Goal: Task Accomplishment & Management: Use online tool/utility

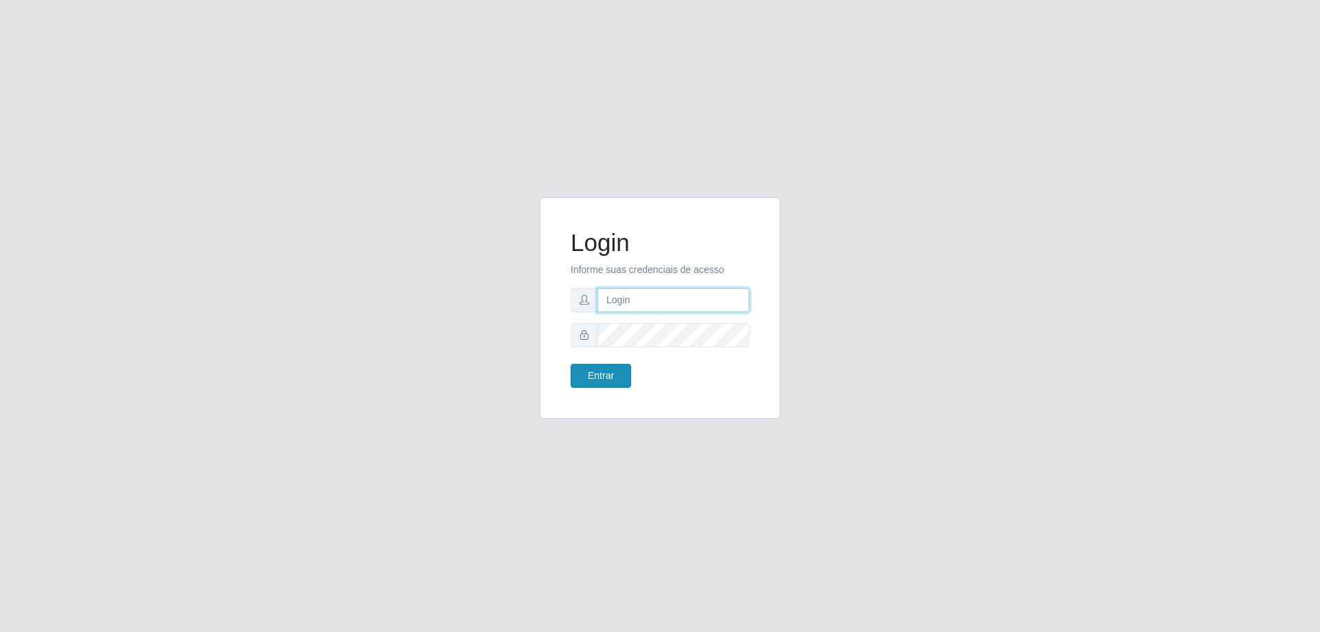
type input "mayara@frigomaster"
click at [583, 371] on button "Entrar" at bounding box center [601, 376] width 61 height 24
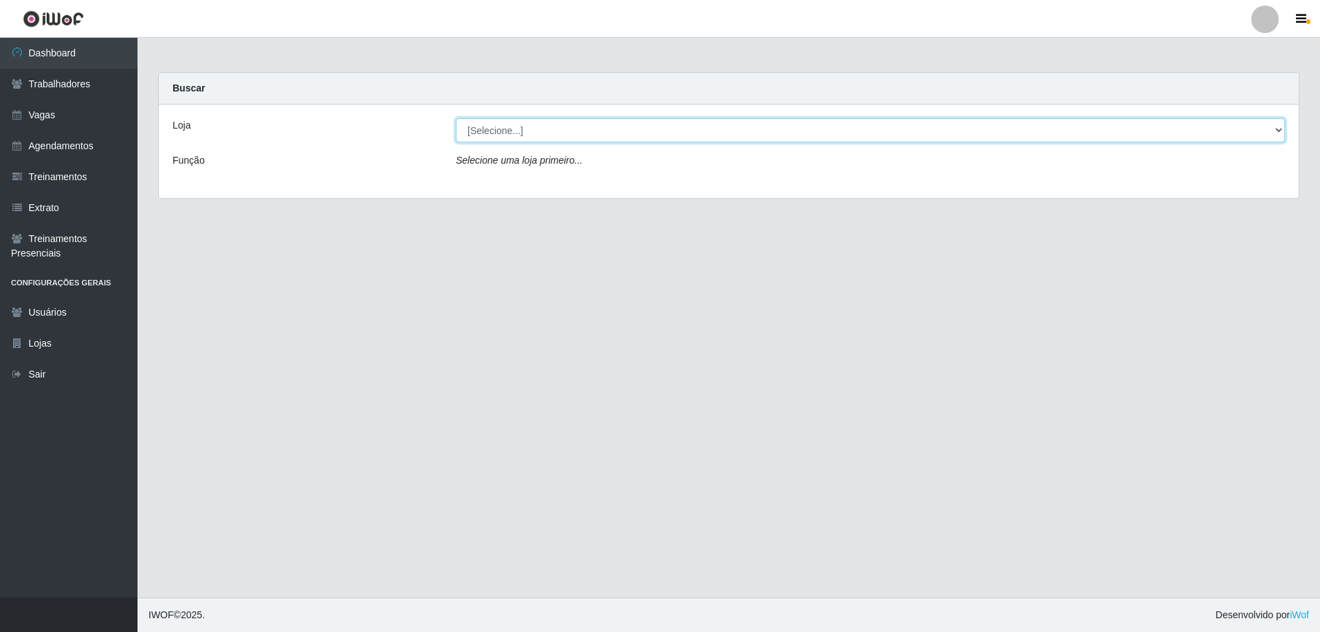
click at [737, 136] on select "[Selecione...] FrigoMaster" at bounding box center [870, 130] width 829 height 24
select select "392"
click at [456, 118] on select "[Selecione...] FrigoMaster" at bounding box center [870, 130] width 829 height 24
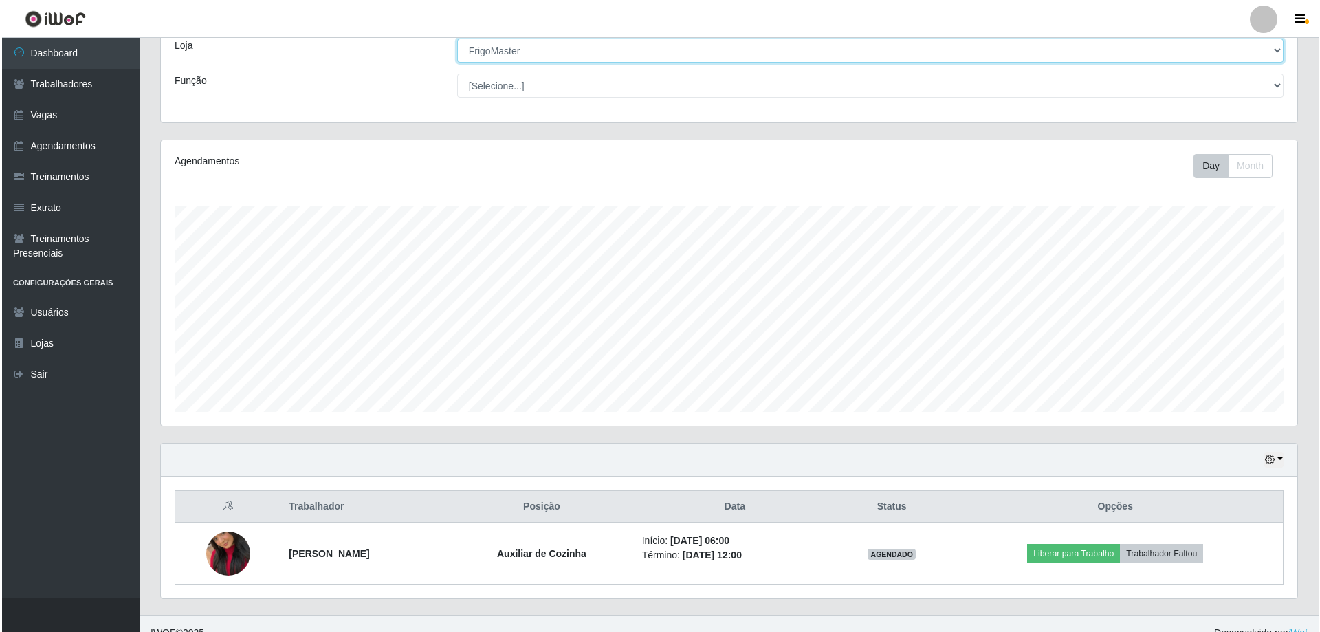
scroll to position [98, 0]
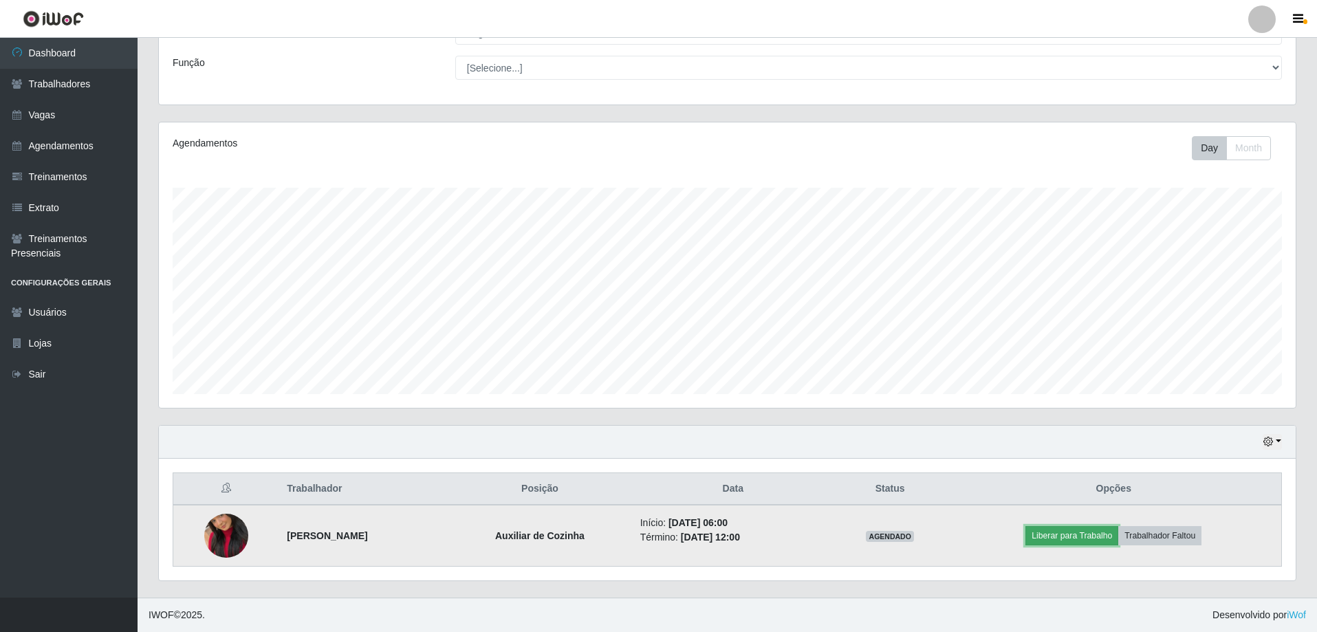
click at [1058, 530] on button "Liberar para Trabalho" at bounding box center [1071, 535] width 93 height 19
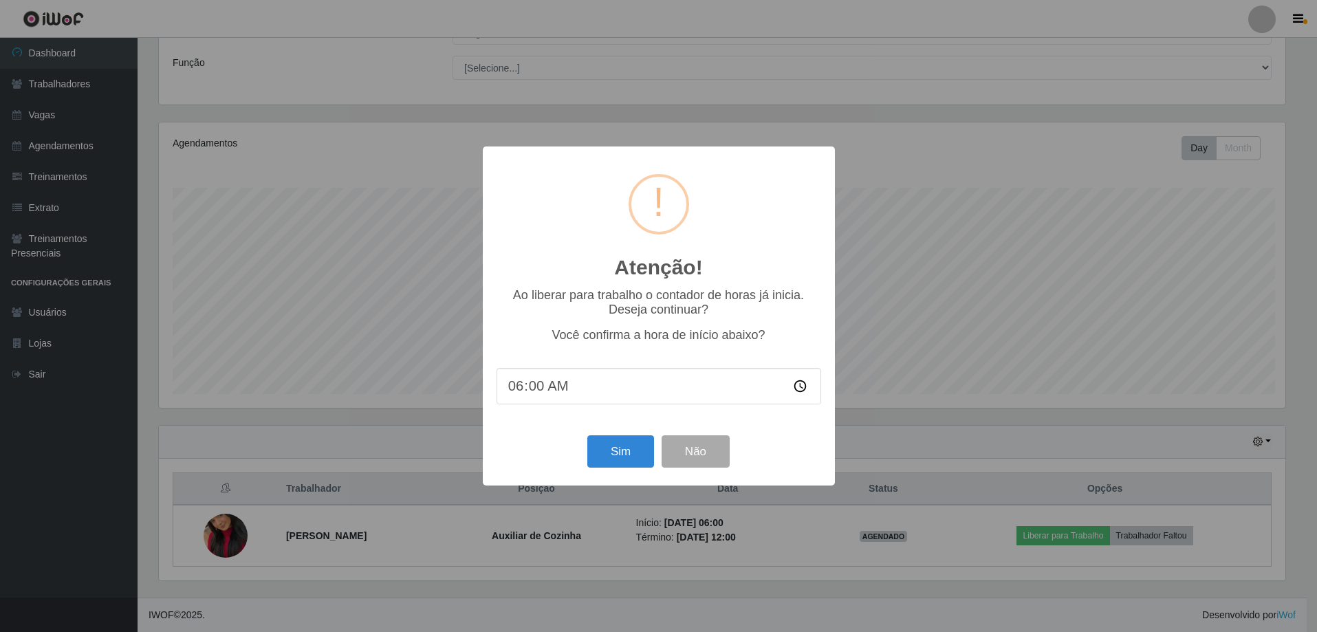
scroll to position [285, 1130]
click at [630, 453] on button "Sim" at bounding box center [622, 451] width 67 height 32
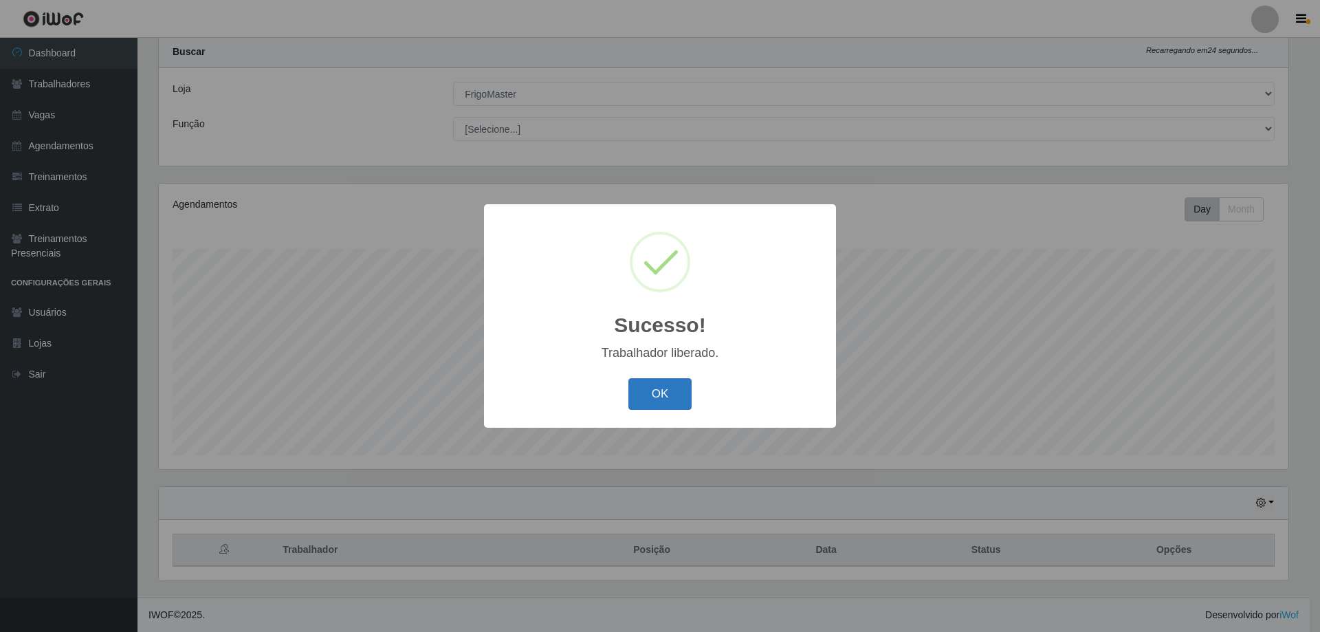
click at [642, 400] on button "OK" at bounding box center [661, 394] width 64 height 32
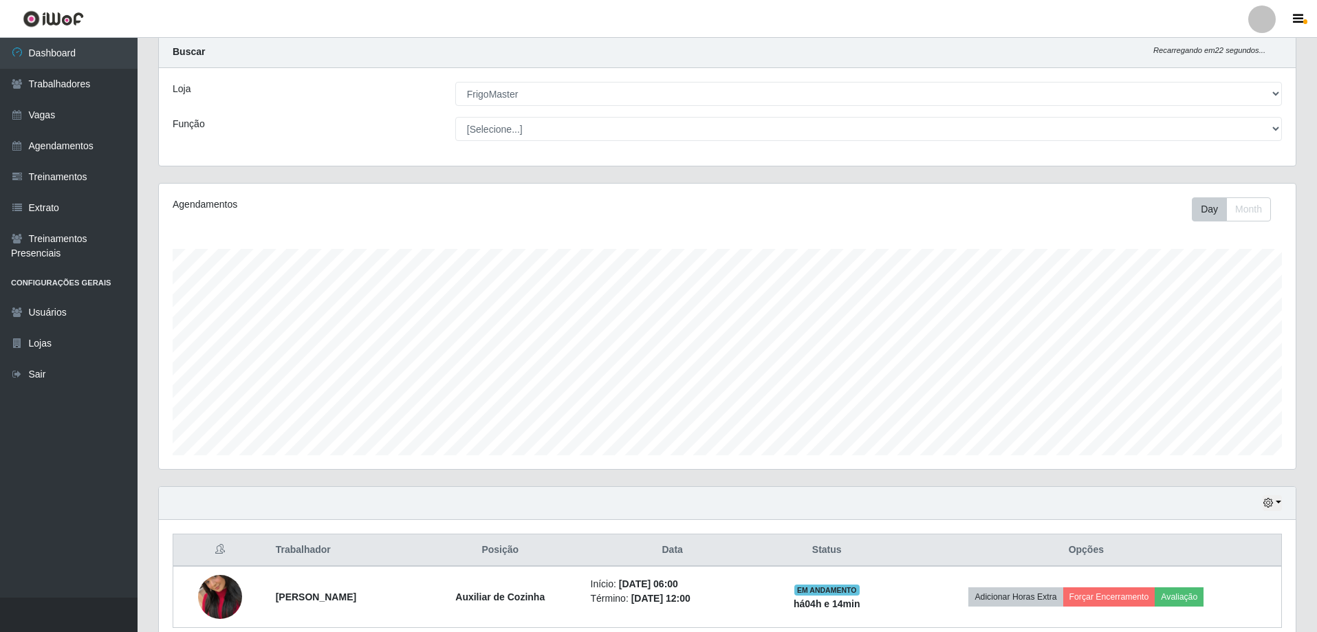
scroll to position [98, 0]
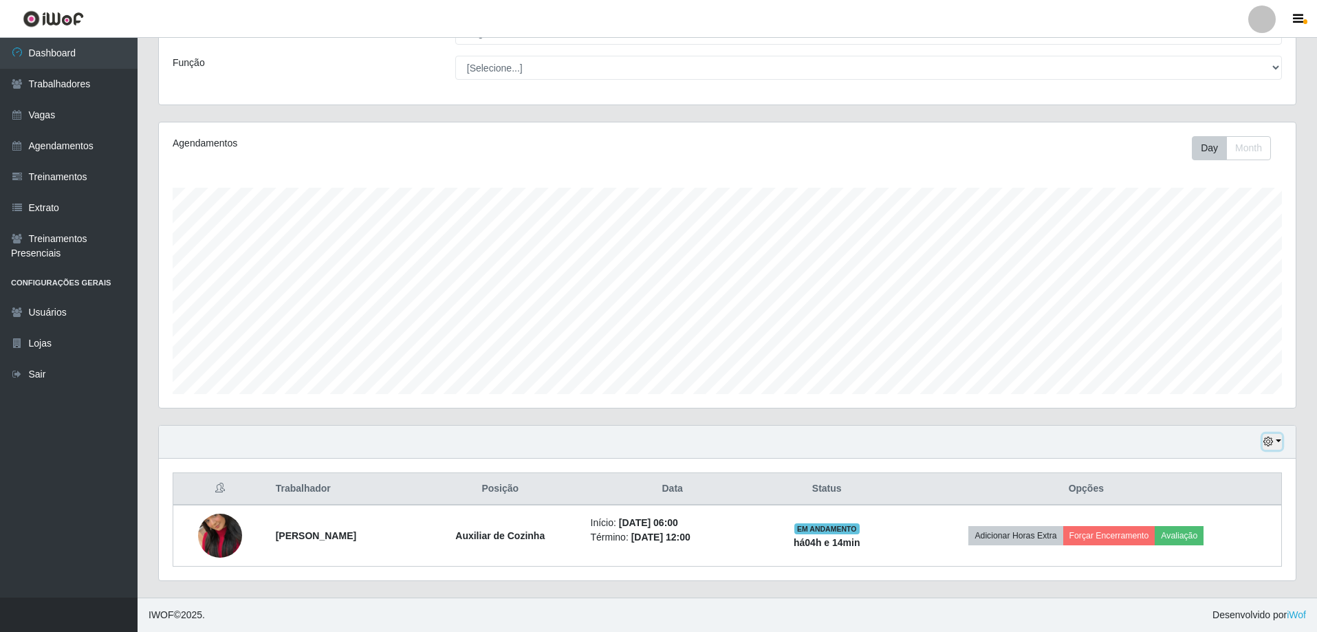
click at [1276, 438] on button "button" at bounding box center [1272, 442] width 19 height 16
click at [1195, 388] on button "1 Semana" at bounding box center [1227, 390] width 109 height 29
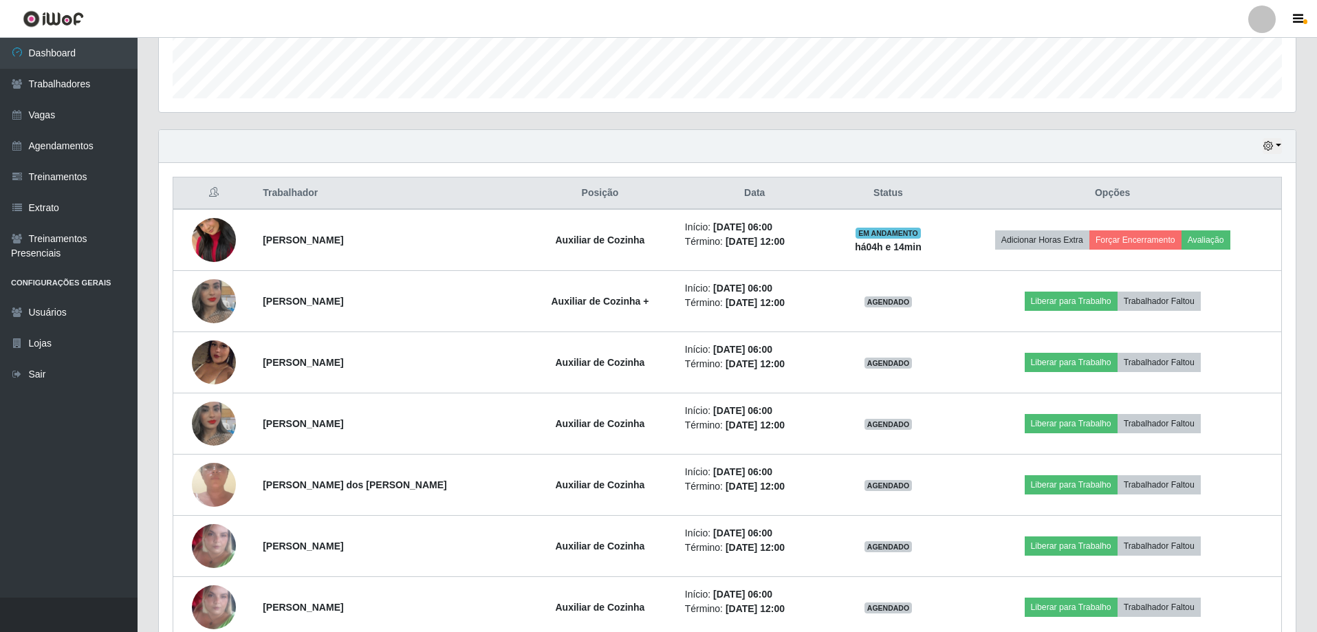
scroll to position [442, 0]
